Goal: Task Accomplishment & Management: Complete application form

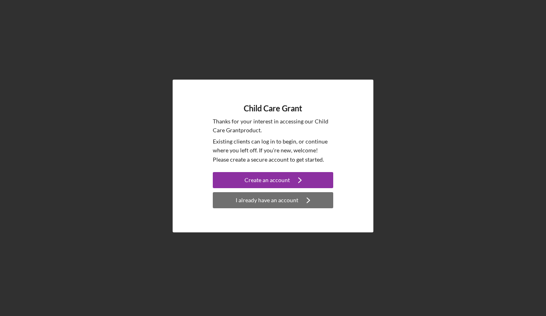
click at [316, 197] on button "I already have an account Icon/Navigate" at bounding box center [273, 200] width 121 height 16
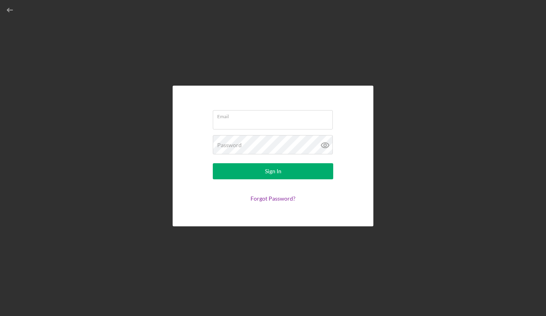
type input "[EMAIL_ADDRESS][DOMAIN_NAME]"
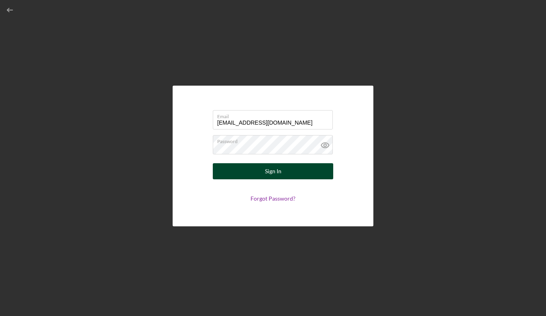
click at [305, 168] on button "Sign In" at bounding box center [273, 171] width 121 height 16
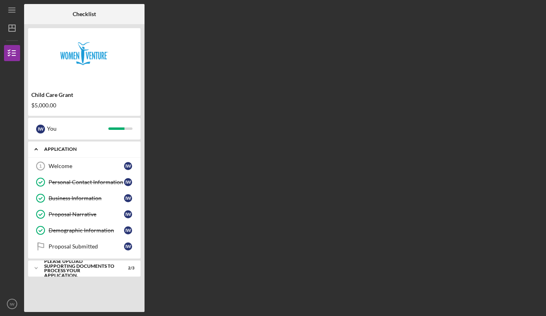
click at [71, 148] on div "Application" at bounding box center [87, 149] width 86 height 5
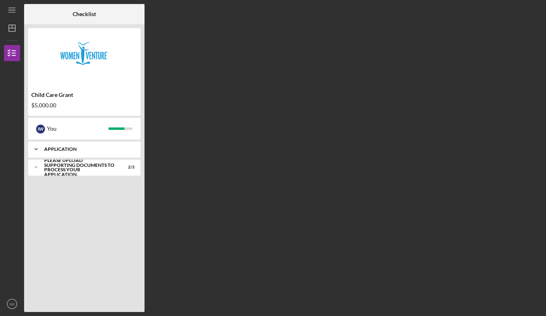
click at [71, 148] on div "Application" at bounding box center [87, 149] width 86 height 5
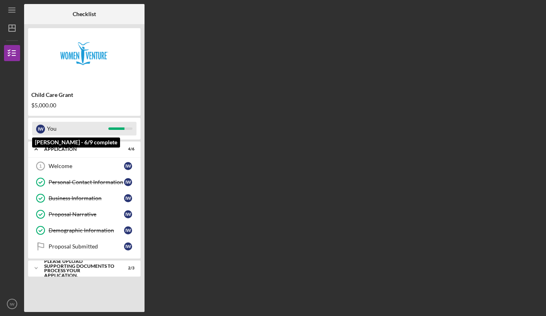
click at [95, 123] on div "You" at bounding box center [77, 129] width 61 height 14
click at [98, 126] on div "You" at bounding box center [77, 129] width 61 height 14
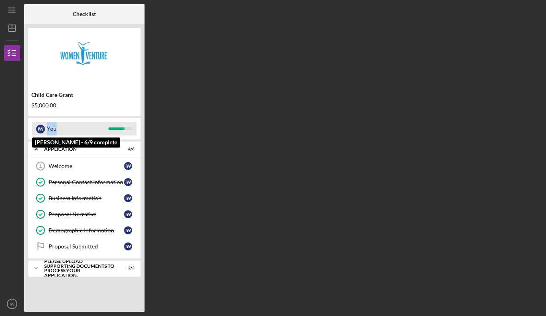
click at [98, 126] on div "You" at bounding box center [77, 129] width 61 height 14
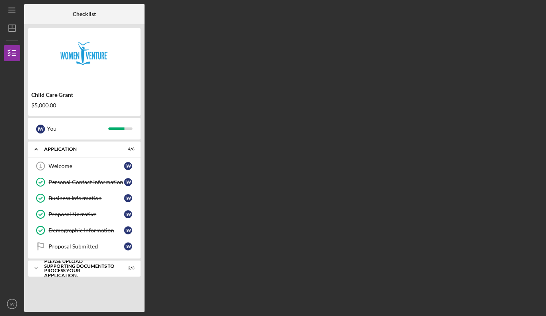
click at [244, 115] on div "Checklist Child Care Grant $5,000.00 I W You Icon/Expander Application 4 / 6 We…" at bounding box center [283, 158] width 518 height 308
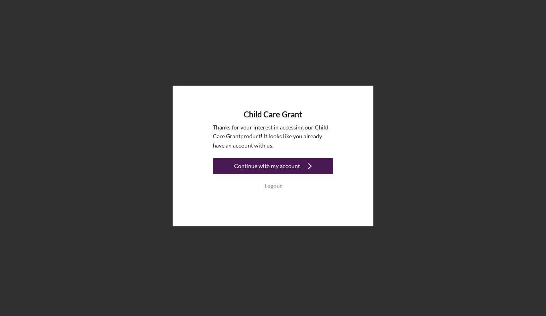
drag, startPoint x: 0, startPoint y: 0, endPoint x: 259, endPoint y: 168, distance: 309.0
click at [259, 168] on div "Continue with my account" at bounding box center [267, 166] width 66 height 16
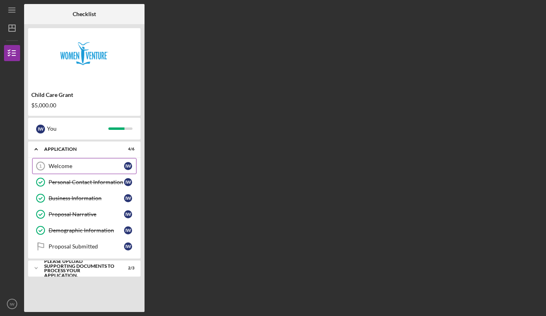
click at [108, 166] on div "Welcome" at bounding box center [87, 166] width 76 height 6
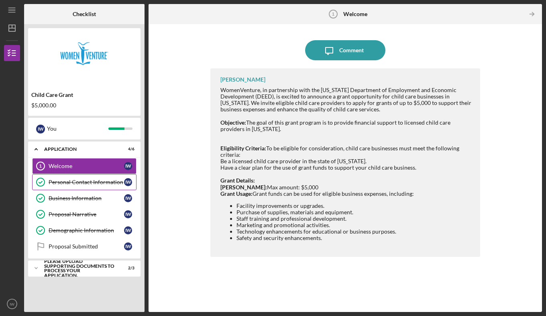
click at [95, 185] on div "Personal Contact Information" at bounding box center [87, 182] width 76 height 6
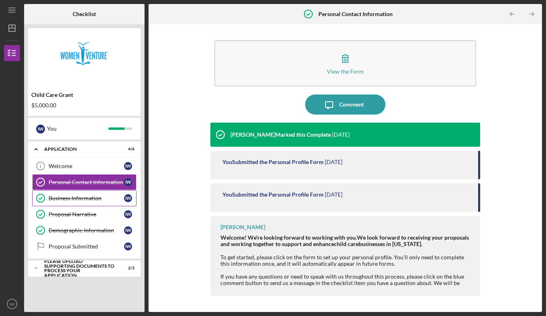
click at [92, 194] on link "Business Information Business Information I W" at bounding box center [84, 198] width 104 height 16
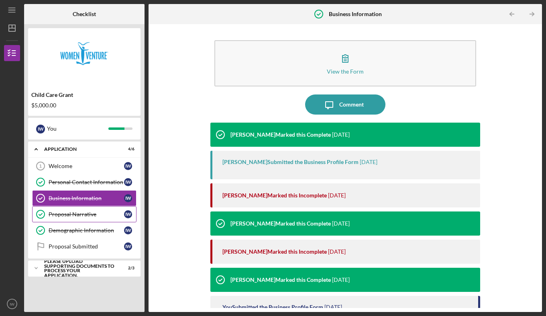
click at [88, 208] on link "Proposal Narrative Proposal Narrative I W" at bounding box center [84, 214] width 104 height 16
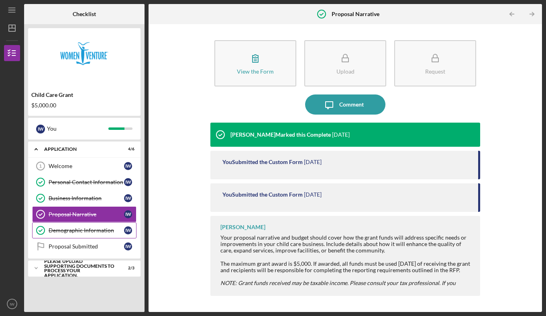
click at [82, 229] on div "Demographic Information" at bounding box center [87, 230] width 76 height 6
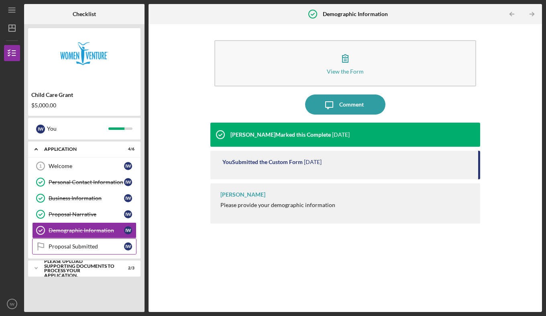
click at [86, 242] on link "Proposal Submitted Proposal Submitted I W" at bounding box center [84, 246] width 104 height 16
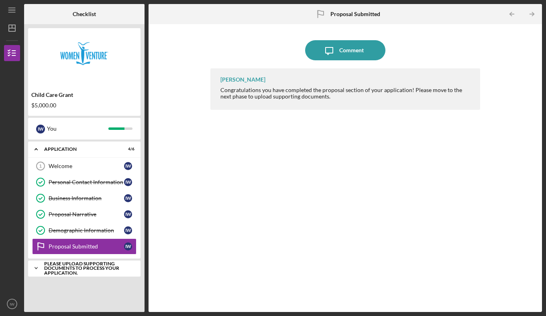
click at [86, 266] on div "Please upload supporting documents to process your application." at bounding box center [87, 268] width 86 height 14
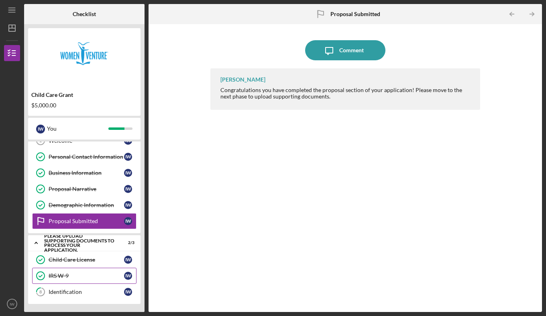
scroll to position [25, 0]
click at [12, 16] on icon "Icon/Menu" at bounding box center [12, 10] width 18 height 18
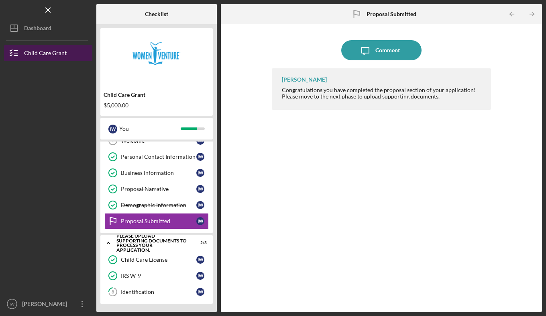
click at [49, 54] on div "Child Care Grant" at bounding box center [45, 54] width 43 height 18
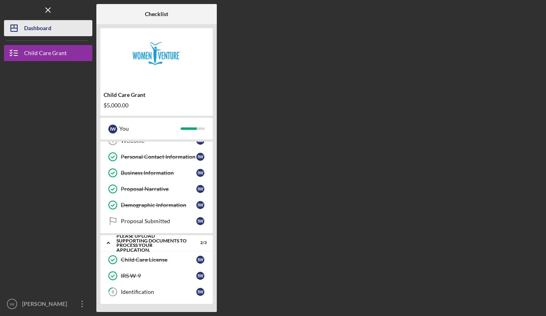
click at [47, 29] on div "Dashboard" at bounding box center [37, 29] width 27 height 18
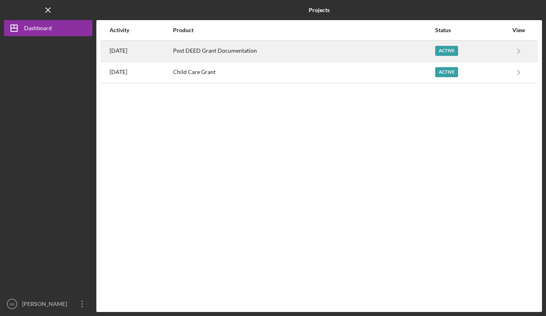
click at [448, 43] on div "Active" at bounding box center [472, 51] width 73 height 20
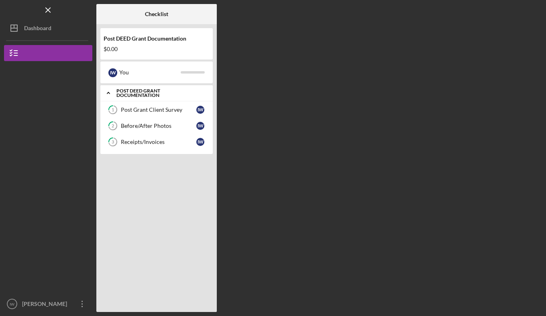
click at [144, 94] on div "Post DEED Grant Documentation" at bounding box center [160, 92] width 86 height 9
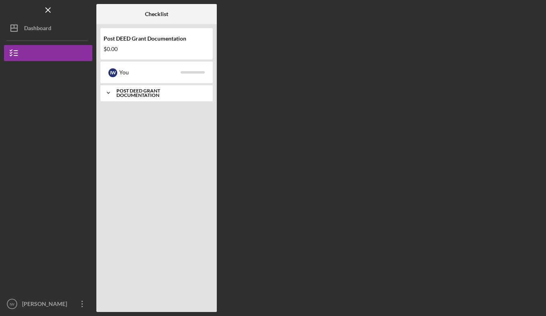
click at [144, 94] on div "Post DEED Grant Documentation" at bounding box center [160, 92] width 86 height 9
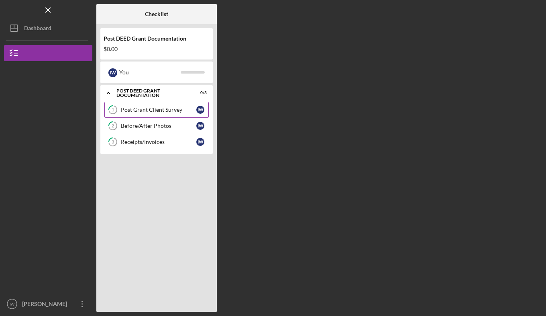
click at [156, 111] on div "Post Grant Client Survey" at bounding box center [159, 109] width 76 height 6
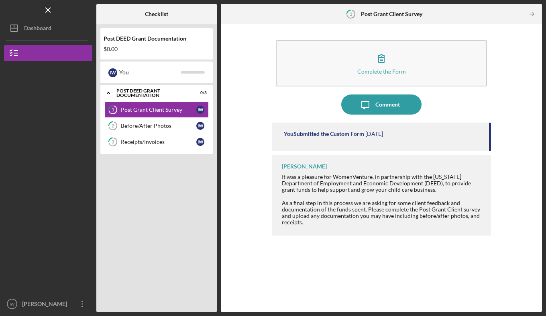
click at [148, 48] on div "$0.00" at bounding box center [157, 49] width 106 height 6
click at [61, 46] on button "Post DEED Grant Documentation" at bounding box center [48, 53] width 88 height 16
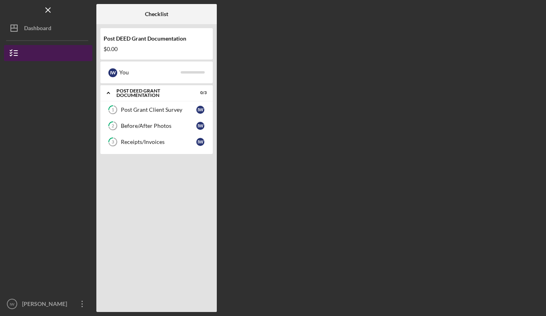
click at [58, 51] on button "Post DEED Grant Documentation" at bounding box center [48, 53] width 88 height 16
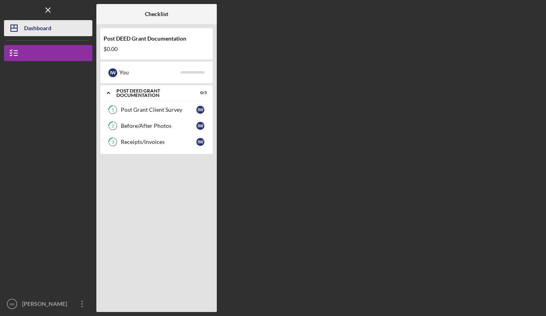
click at [57, 26] on button "Icon/Dashboard Dashboard" at bounding box center [48, 28] width 88 height 16
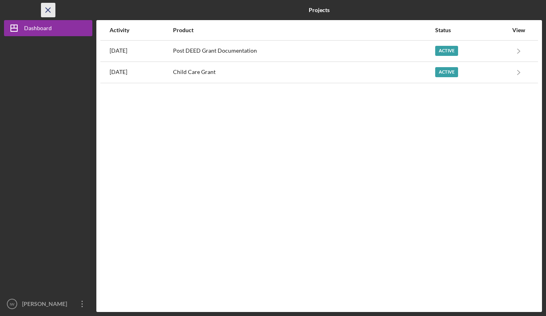
click at [51, 7] on icon "Icon/Menu Close" at bounding box center [48, 10] width 18 height 18
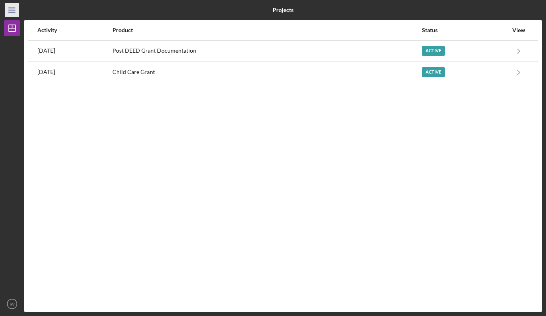
click at [15, 7] on icon "Icon/Menu" at bounding box center [12, 10] width 18 height 18
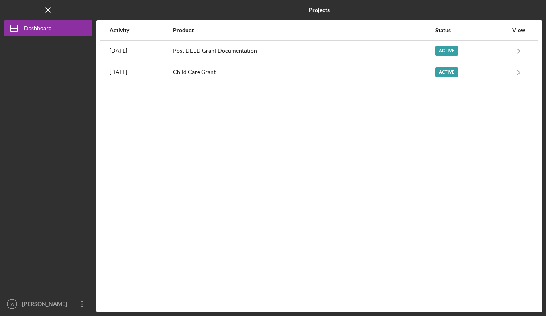
click at [30, 36] on div at bounding box center [48, 166] width 88 height 260
click at [58, 299] on div "[PERSON_NAME]" at bounding box center [46, 305] width 52 height 18
click at [44, 31] on div "Dashboard" at bounding box center [38, 29] width 28 height 18
click at [45, 307] on div "[PERSON_NAME]" at bounding box center [46, 305] width 52 height 18
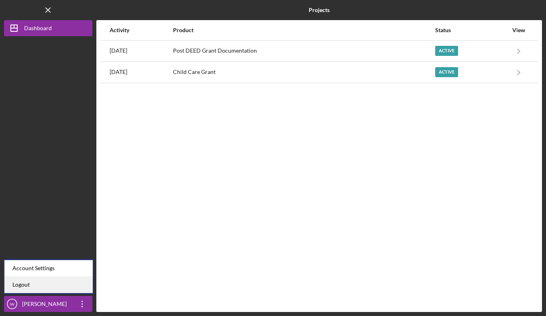
click at [80, 280] on link "Logout" at bounding box center [48, 284] width 88 height 16
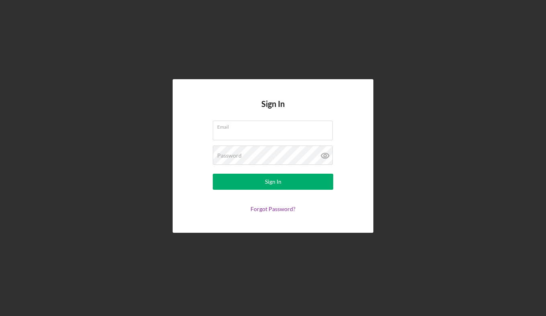
type input "[EMAIL_ADDRESS][DOMAIN_NAME]"
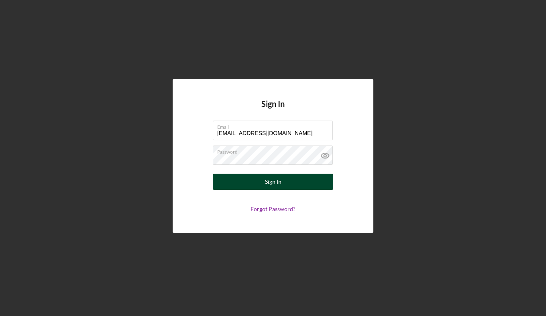
click at [288, 177] on button "Sign In" at bounding box center [273, 182] width 121 height 16
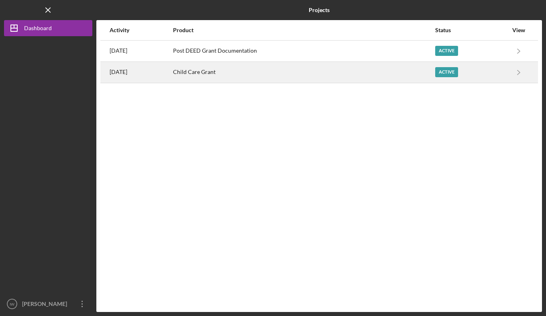
click at [231, 71] on div "Child Care Grant" at bounding box center [304, 72] width 262 height 20
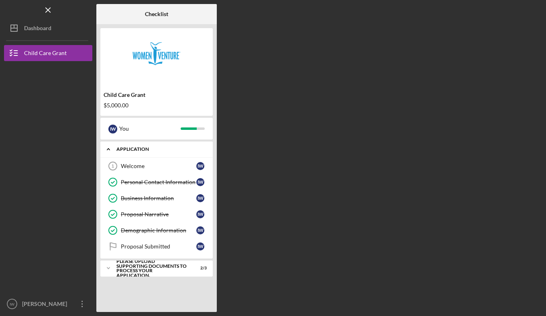
click at [169, 154] on div "Icon/Expander Application 4 / 6" at bounding box center [156, 149] width 112 height 16
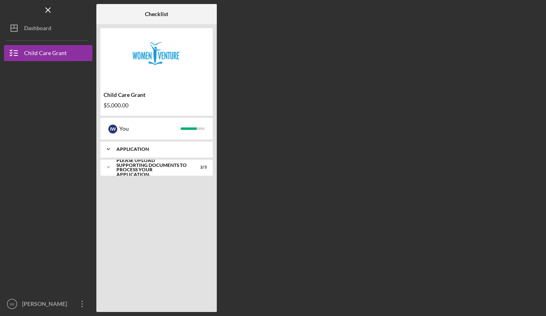
click at [157, 149] on div "Application" at bounding box center [160, 149] width 86 height 5
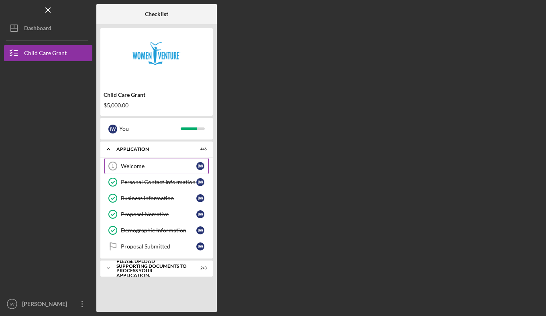
click at [158, 165] on div "Welcome" at bounding box center [159, 166] width 76 height 6
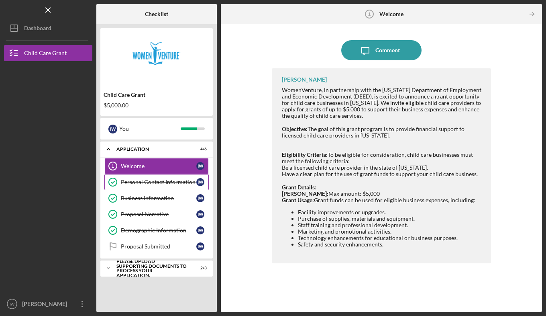
click at [154, 189] on link "Personal Contact Information Personal Contact Information I W" at bounding box center [156, 182] width 104 height 16
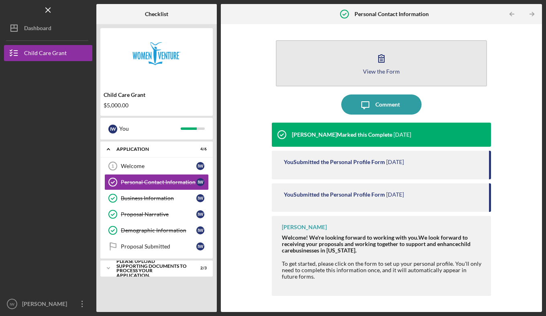
click at [367, 78] on button "View the Form Form" at bounding box center [381, 63] width 211 height 46
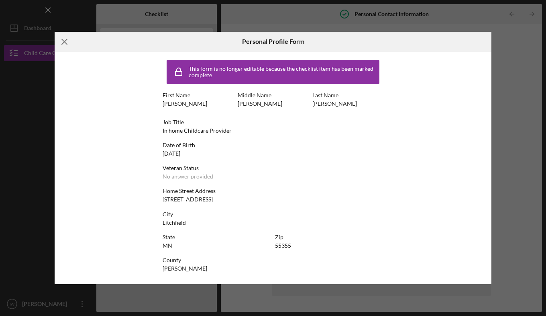
click at [64, 36] on icon "Icon/Menu Close" at bounding box center [65, 42] width 20 height 20
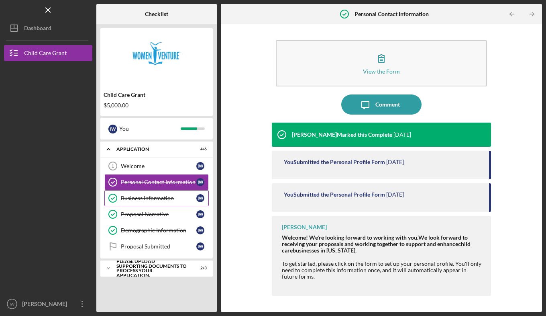
click at [153, 200] on div "Business Information" at bounding box center [159, 198] width 76 height 6
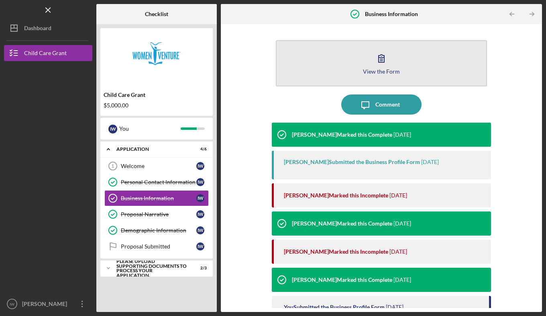
click at [456, 72] on button "View the Form Form" at bounding box center [381, 63] width 211 height 46
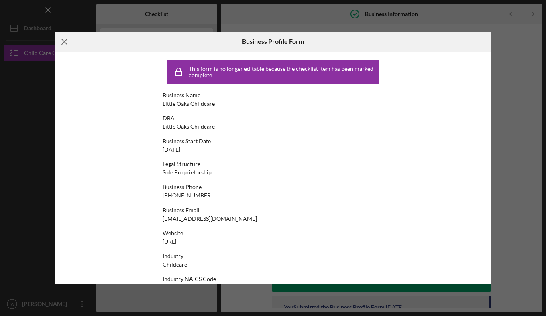
click at [66, 45] on icon "Icon/Menu Close" at bounding box center [65, 42] width 20 height 20
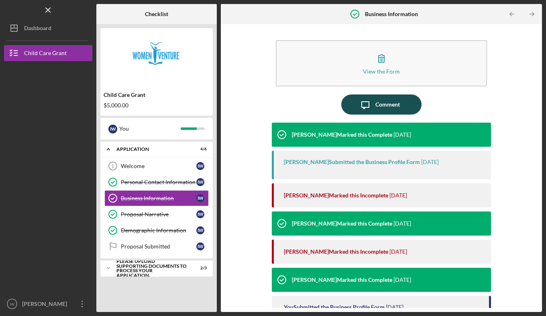
click at [393, 102] on div "Comment" at bounding box center [388, 104] width 25 height 20
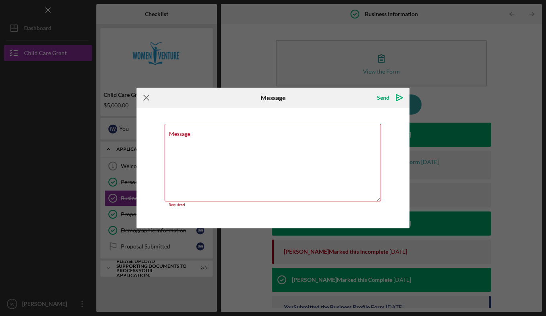
click at [145, 100] on icon "Icon/Menu Close" at bounding box center [147, 98] width 20 height 20
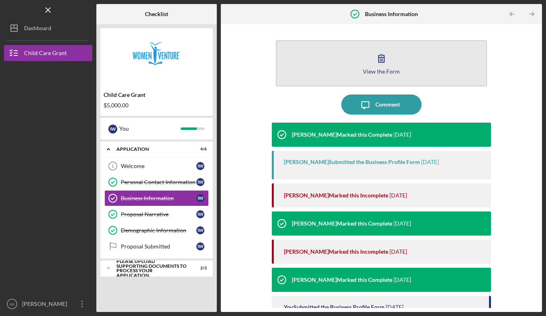
click at [450, 70] on button "View the Form Form" at bounding box center [381, 63] width 211 height 46
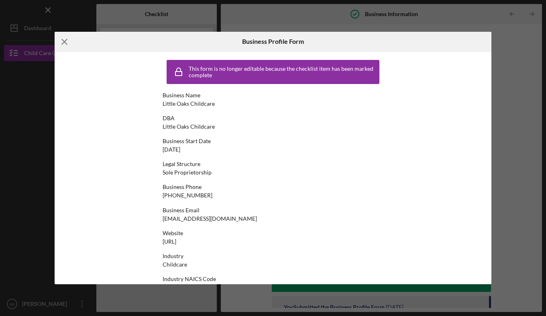
click at [64, 48] on icon "Icon/Menu Close" at bounding box center [65, 42] width 20 height 20
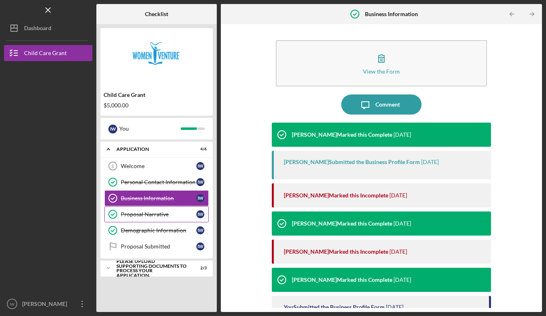
click at [161, 209] on link "Proposal Narrative Proposal Narrative I W" at bounding box center [156, 214] width 104 height 16
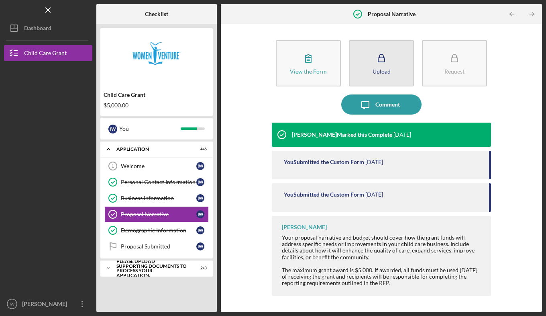
click at [384, 50] on icon "button" at bounding box center [382, 58] width 20 height 20
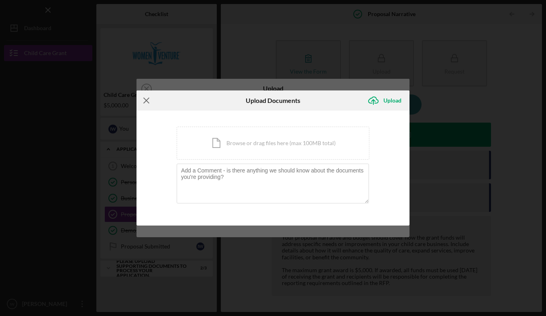
click at [147, 102] on icon "Icon/Menu Close" at bounding box center [147, 100] width 20 height 20
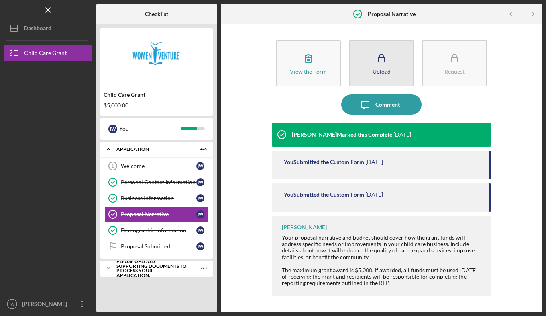
click at [386, 45] on button "Upload" at bounding box center [381, 63] width 65 height 46
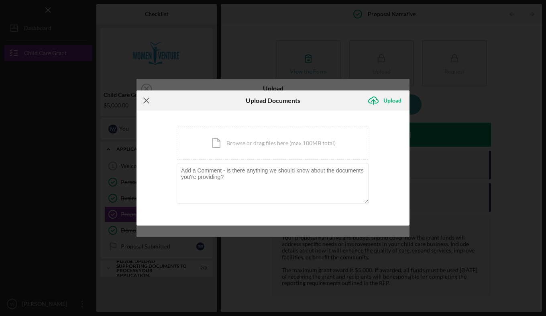
click at [146, 98] on icon "Icon/Menu Close" at bounding box center [147, 100] width 20 height 20
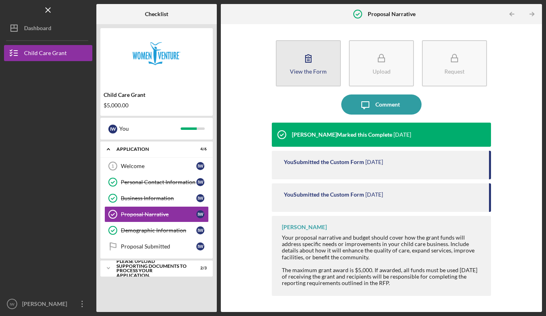
click at [296, 48] on button "View the Form Form" at bounding box center [308, 63] width 65 height 46
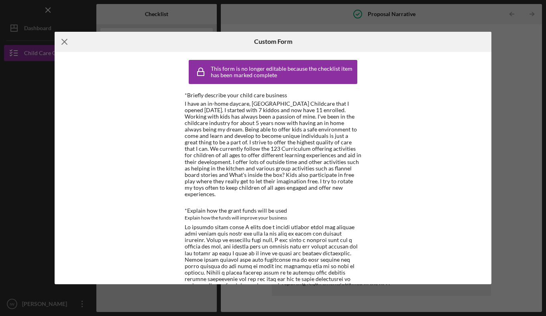
click at [65, 41] on line at bounding box center [64, 41] width 5 height 5
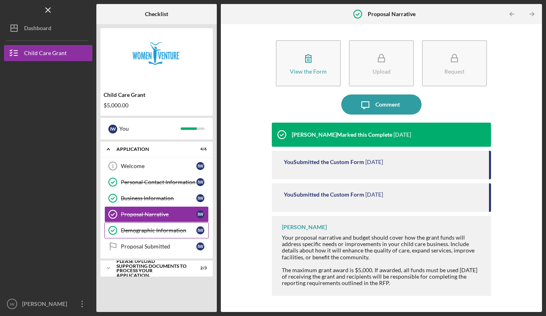
click at [168, 228] on div "Demographic Information" at bounding box center [159, 230] width 76 height 6
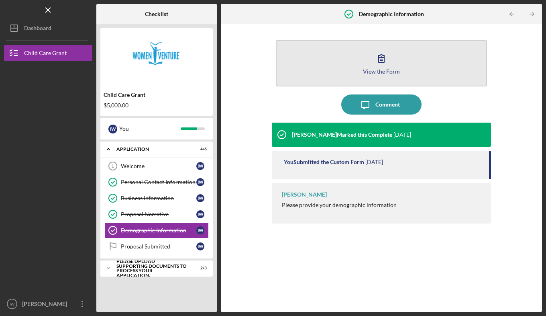
click at [372, 80] on button "View the Form Form" at bounding box center [381, 63] width 211 height 46
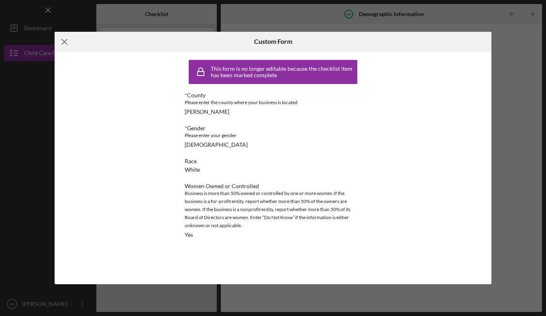
click at [63, 40] on icon "Icon/Menu Close" at bounding box center [65, 42] width 20 height 20
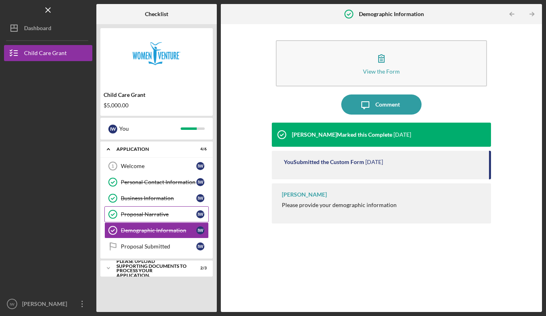
click at [142, 216] on div "Proposal Narrative" at bounding box center [159, 214] width 76 height 6
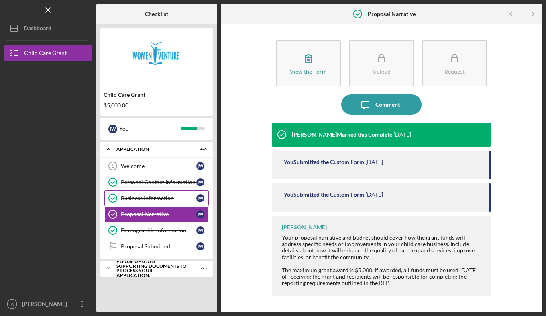
click at [154, 199] on div "Business Information" at bounding box center [159, 198] width 76 height 6
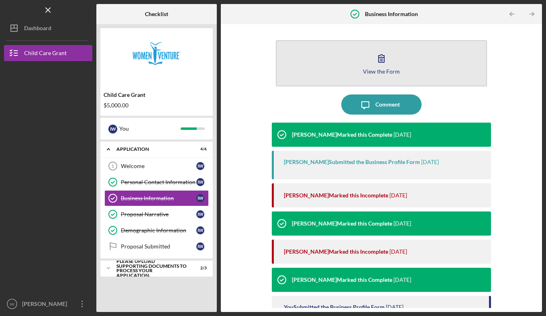
click at [335, 76] on button "View the Form Form" at bounding box center [381, 63] width 211 height 46
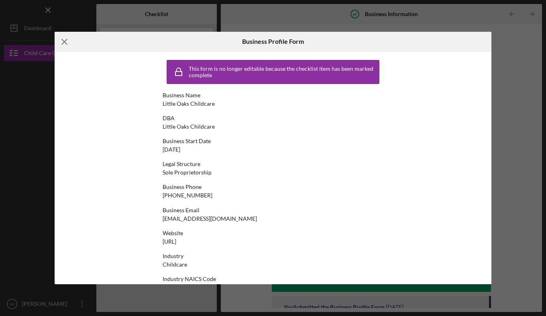
click at [61, 51] on icon "Icon/Menu Close" at bounding box center [65, 42] width 20 height 20
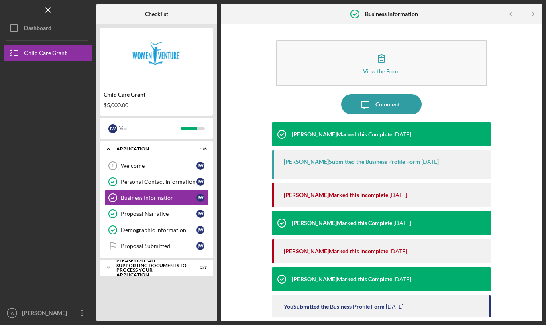
click at [158, 214] on div "Proposal Narrative" at bounding box center [159, 214] width 76 height 6
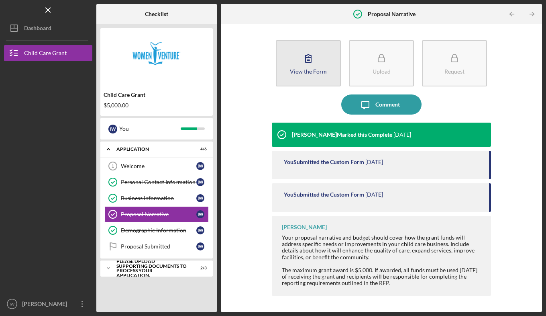
click at [321, 67] on button "View the Form Form" at bounding box center [308, 63] width 65 height 46
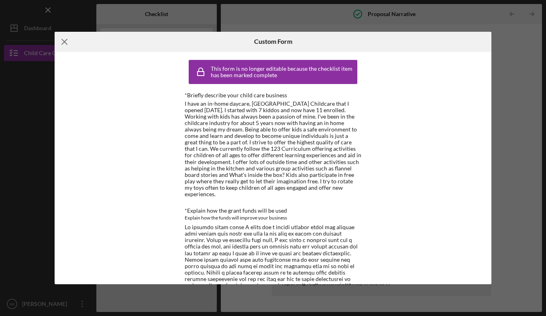
click at [65, 42] on line at bounding box center [64, 41] width 5 height 5
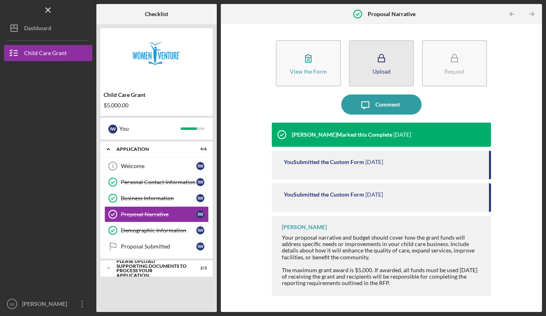
click at [380, 60] on icon "button" at bounding box center [382, 58] width 20 height 20
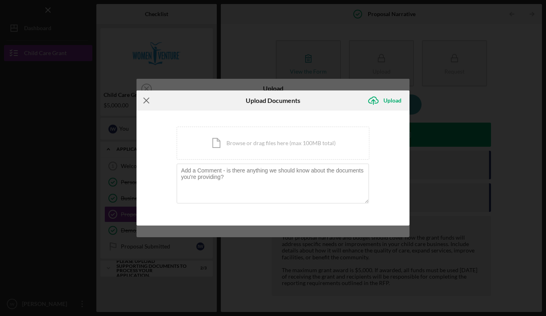
click at [147, 99] on icon "Icon/Menu Close" at bounding box center [147, 100] width 20 height 20
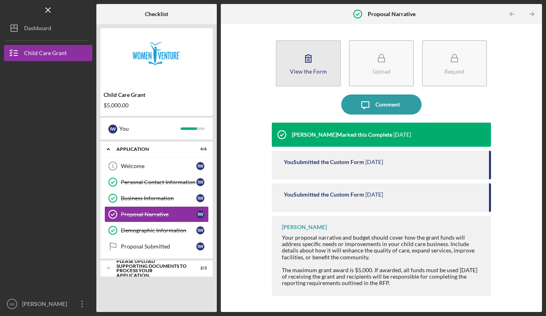
click at [319, 58] on button "View the Form Form" at bounding box center [308, 63] width 65 height 46
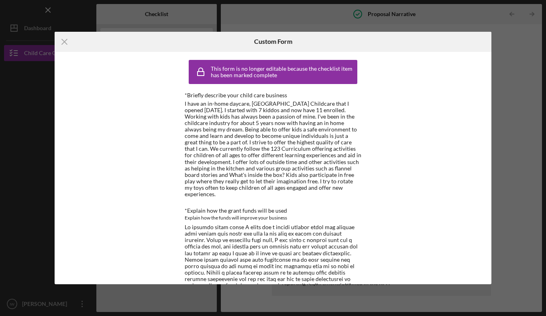
click at [261, 126] on div "I have an in-home daycare, [GEOGRAPHIC_DATA] Childcare that I opened [DATE]. I …" at bounding box center [273, 148] width 177 height 97
click at [66, 42] on icon "Icon/Menu Close" at bounding box center [65, 42] width 20 height 20
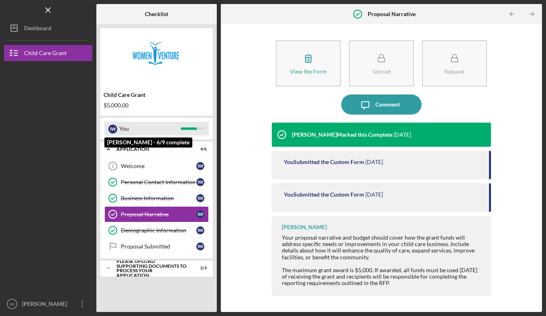
click at [160, 131] on div "You" at bounding box center [149, 129] width 61 height 14
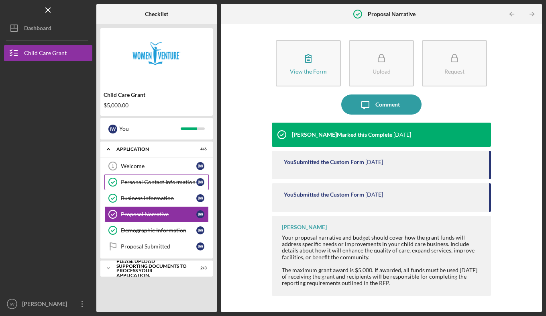
click at [153, 183] on div "Personal Contact Information" at bounding box center [159, 182] width 76 height 6
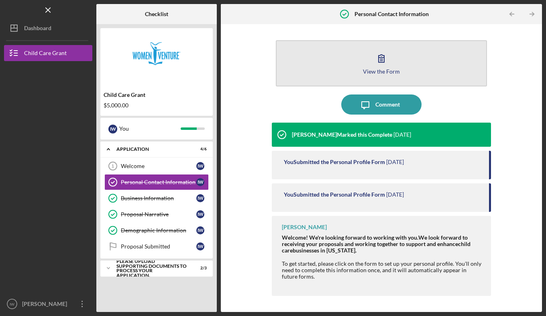
click at [343, 43] on button "View the Form Form" at bounding box center [381, 63] width 211 height 46
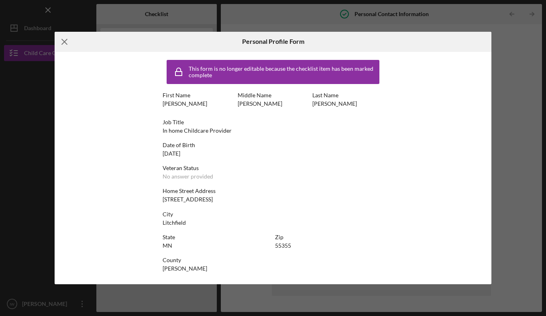
click at [70, 45] on icon "Icon/Menu Close" at bounding box center [65, 42] width 20 height 20
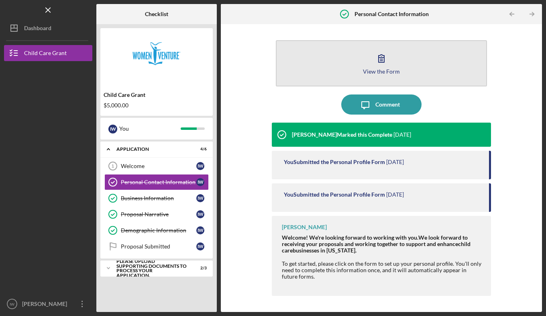
click at [356, 75] on button "View the Form Form" at bounding box center [381, 63] width 211 height 46
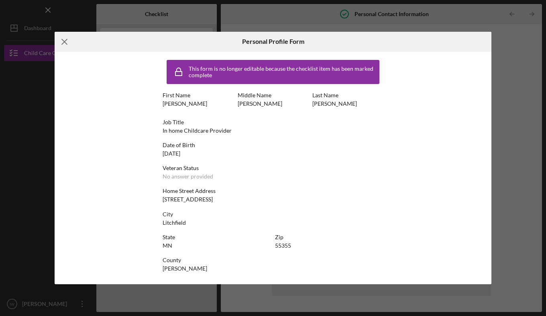
click at [64, 45] on icon "Icon/Menu Close" at bounding box center [65, 42] width 20 height 20
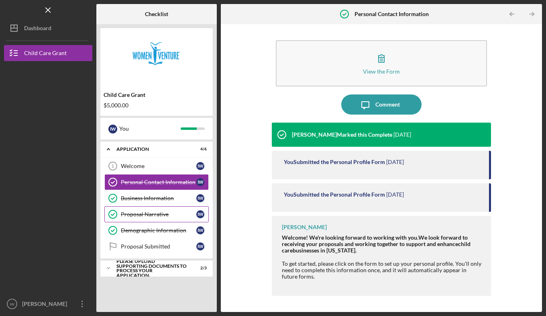
click at [182, 215] on div "Proposal Narrative" at bounding box center [159, 214] width 76 height 6
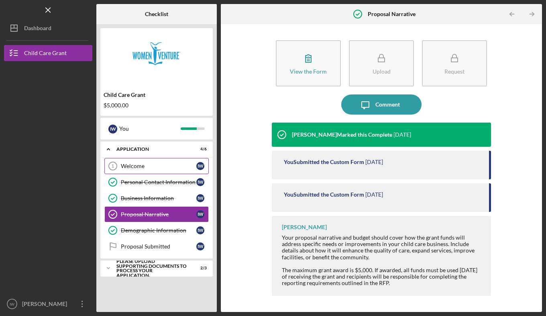
click at [166, 167] on div "Welcome" at bounding box center [159, 166] width 76 height 6
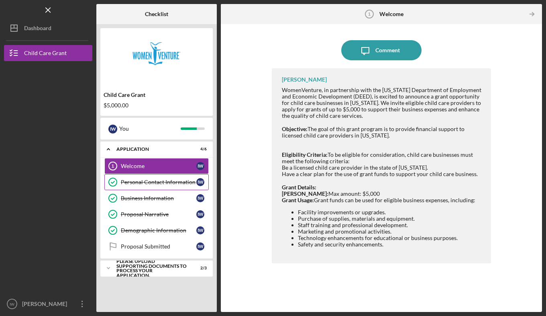
click at [168, 184] on div "Personal Contact Information" at bounding box center [159, 182] width 76 height 6
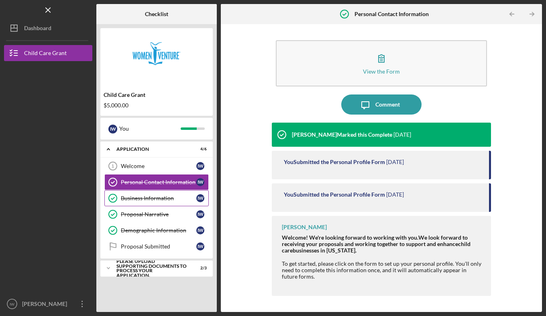
click at [168, 200] on div "Business Information" at bounding box center [159, 198] width 76 height 6
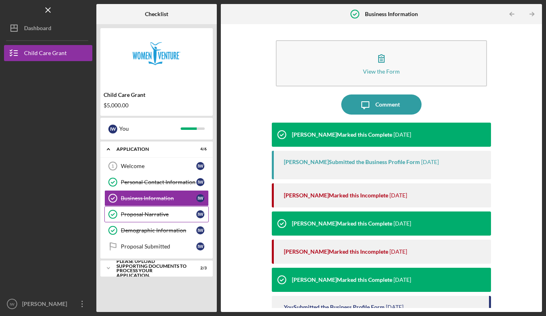
click at [155, 217] on div "Proposal Narrative" at bounding box center [159, 214] width 76 height 6
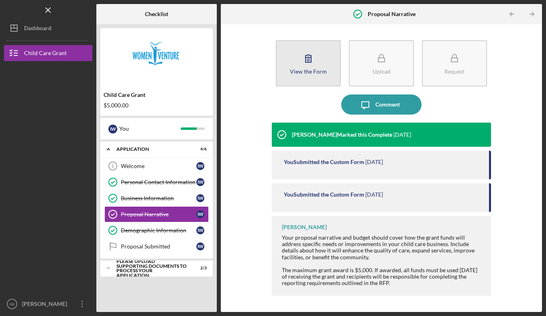
click at [321, 72] on div "View the Form" at bounding box center [308, 71] width 37 height 6
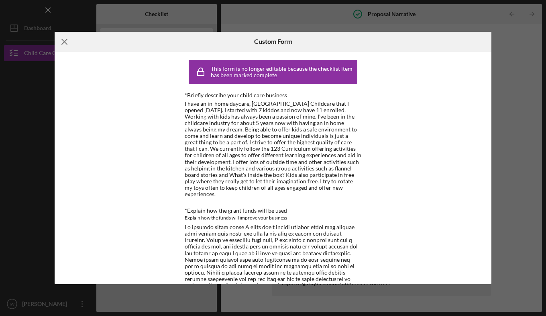
click at [68, 42] on icon "Icon/Menu Close" at bounding box center [65, 42] width 20 height 20
